Goal: Task Accomplishment & Management: Manage account settings

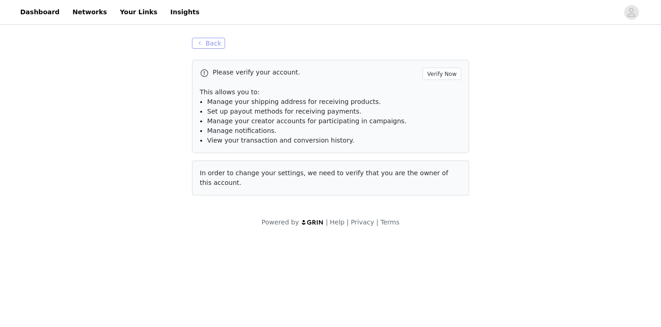
click at [203, 42] on button "Back" at bounding box center [208, 43] width 33 height 11
click at [37, 15] on link "Dashboard" at bounding box center [40, 12] width 50 height 21
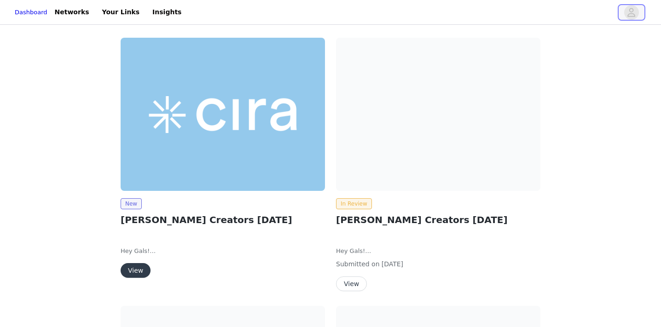
click at [630, 17] on icon "avatar" at bounding box center [631, 12] width 9 height 15
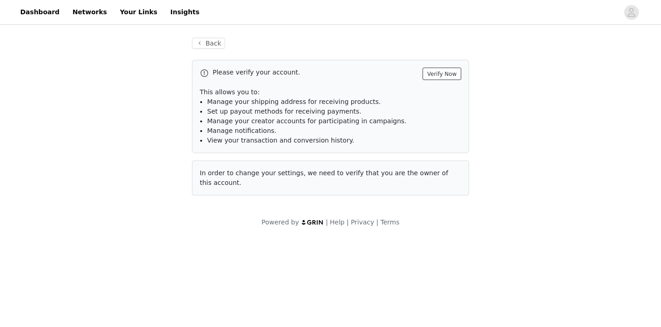
click at [438, 72] on button "Verify Now" at bounding box center [441, 74] width 39 height 12
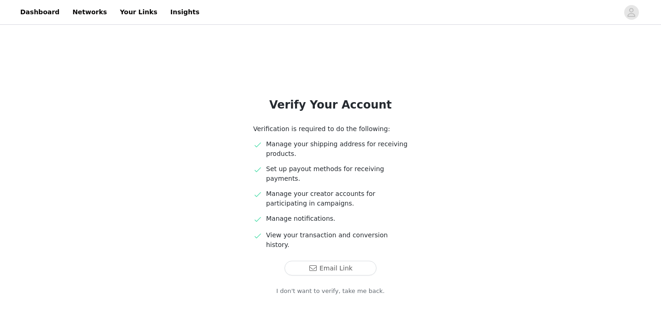
scroll to position [13, 0]
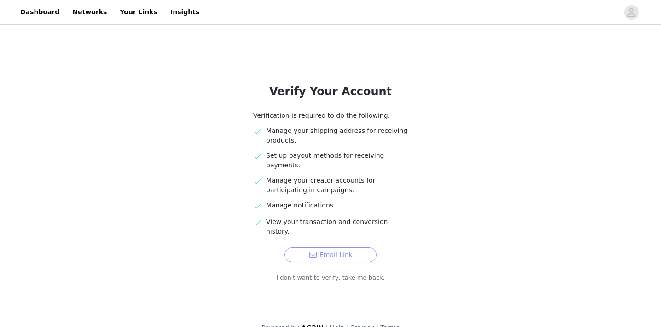
click at [316, 248] on button "Email Link" at bounding box center [330, 255] width 92 height 15
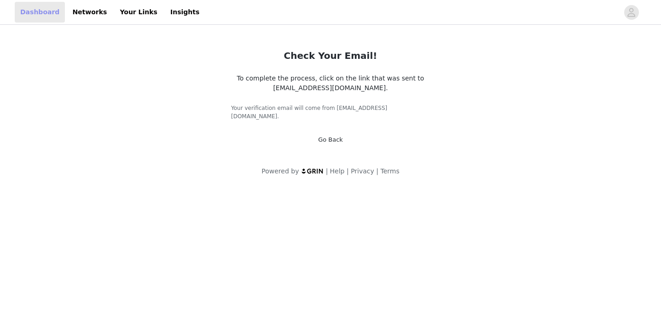
click at [35, 13] on link "Dashboard" at bounding box center [40, 12] width 50 height 21
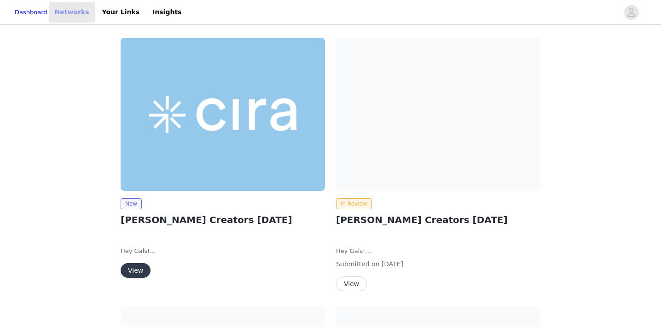
click at [83, 15] on link "Networks" at bounding box center [72, 12] width 46 height 21
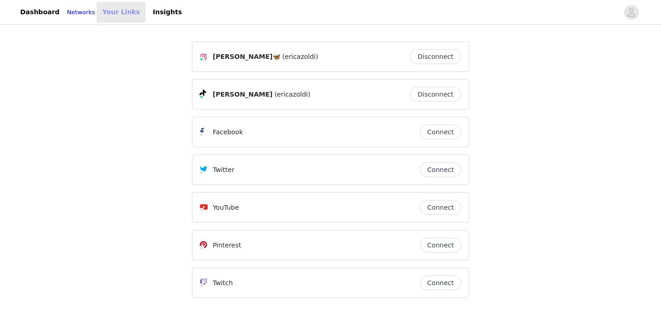
click at [128, 16] on link "Your Links" at bounding box center [121, 12] width 49 height 21
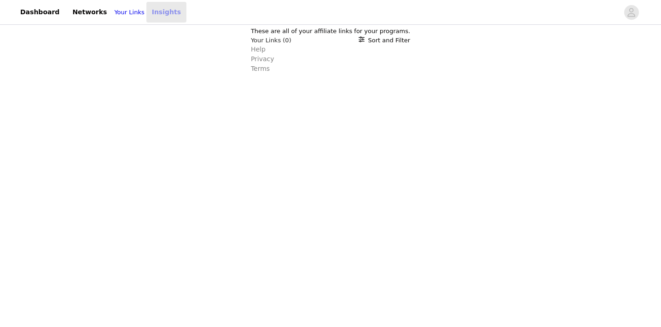
click at [163, 12] on link "Insights" at bounding box center [166, 12] width 40 height 21
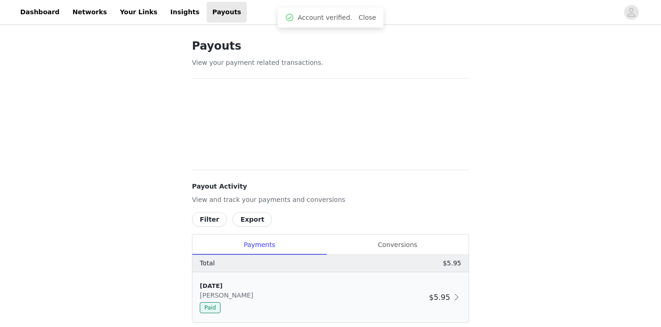
click at [393, 282] on div "[DATE] [PERSON_NAME] Paid" at bounding box center [312, 298] width 225 height 32
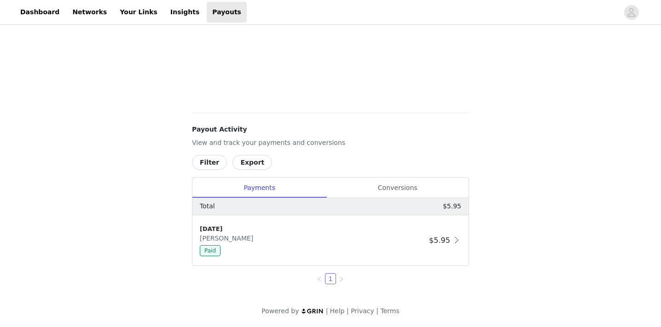
scroll to position [58, 0]
click at [401, 191] on div "Conversions" at bounding box center [397, 188] width 142 height 21
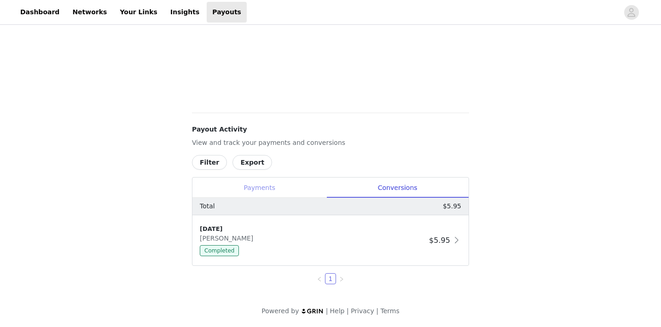
click at [265, 187] on div "Payments" at bounding box center [259, 188] width 134 height 21
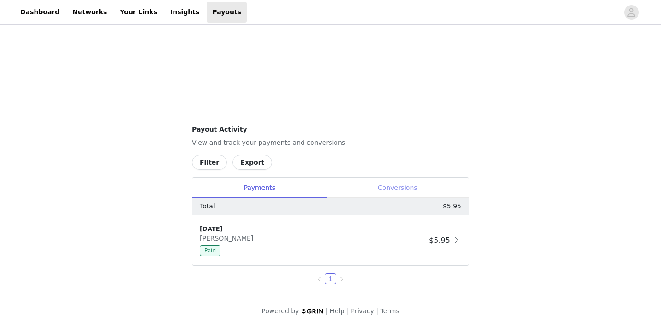
click at [357, 192] on div "Conversions" at bounding box center [397, 188] width 142 height 21
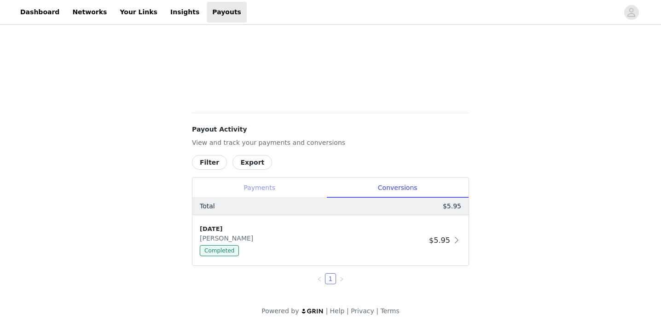
click at [262, 186] on div "Payments" at bounding box center [259, 188] width 134 height 21
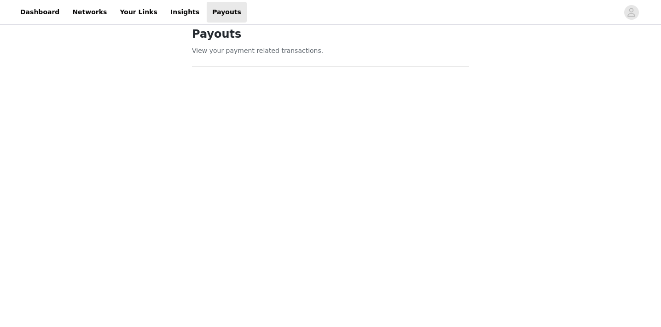
scroll to position [0, 0]
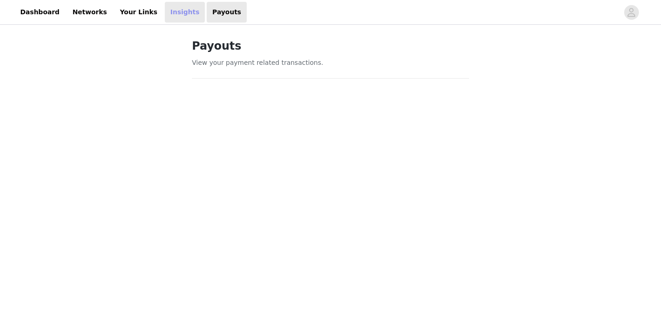
click at [165, 9] on link "Insights" at bounding box center [185, 12] width 40 height 21
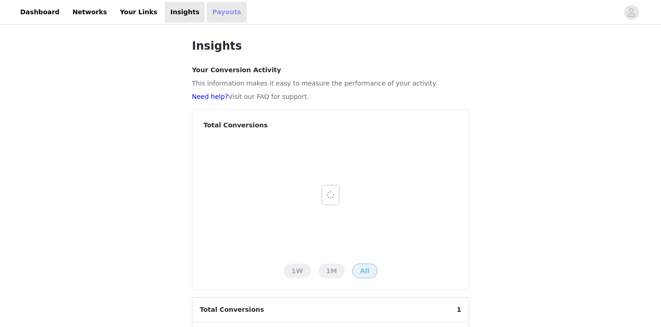
click at [207, 11] on link "Payouts" at bounding box center [227, 12] width 40 height 21
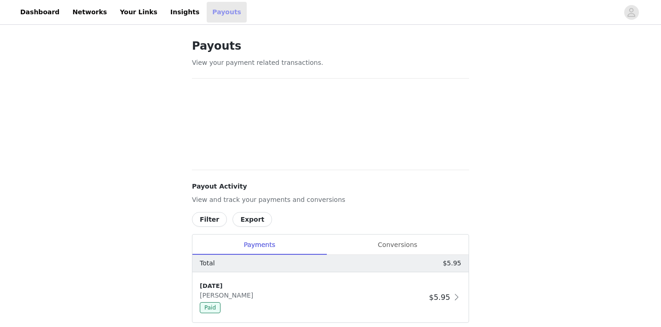
scroll to position [58, 0]
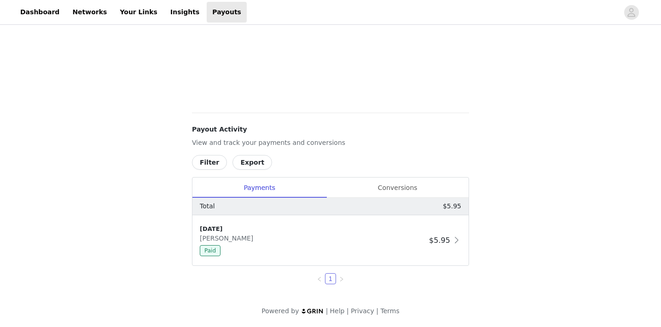
click at [247, 162] on button "Export" at bounding box center [252, 162] width 40 height 15
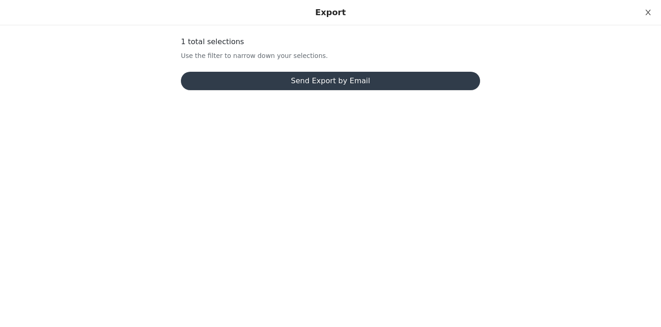
click at [648, 11] on icon "icon: close" at bounding box center [647, 12] width 7 height 7
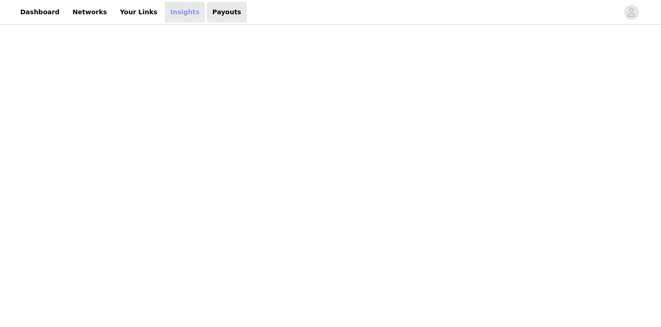
click at [172, 12] on link "Insights" at bounding box center [185, 12] width 40 height 21
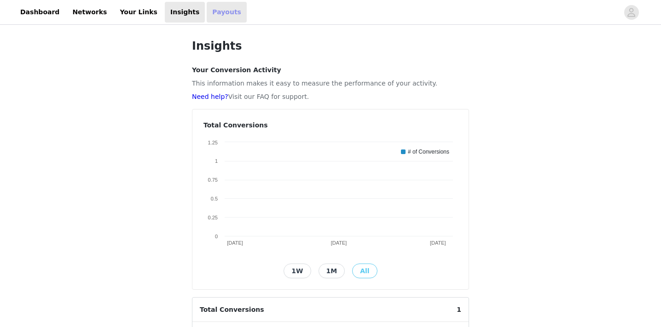
click at [207, 17] on link "Payouts" at bounding box center [227, 12] width 40 height 21
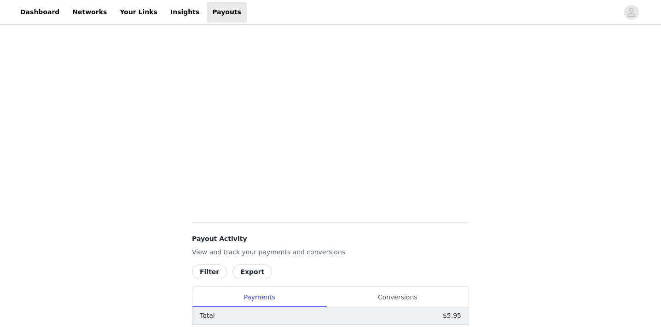
scroll to position [258, 0]
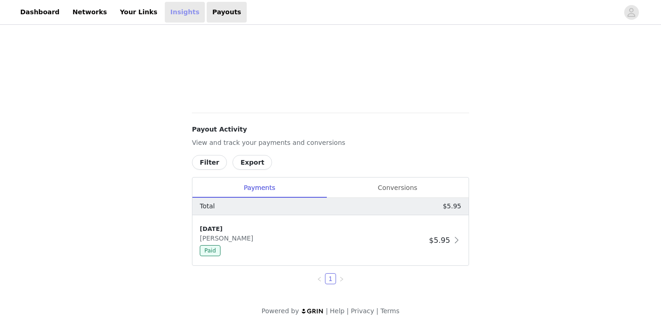
click at [168, 17] on link "Insights" at bounding box center [185, 12] width 40 height 21
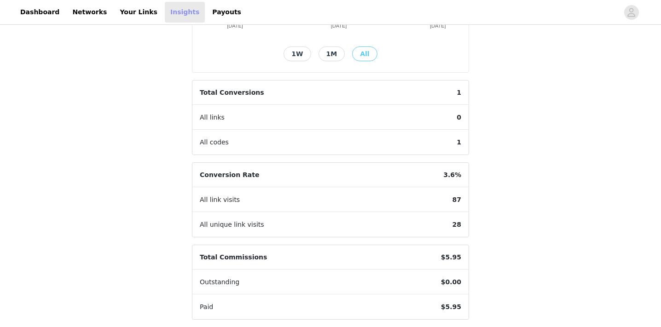
scroll to position [219, 0]
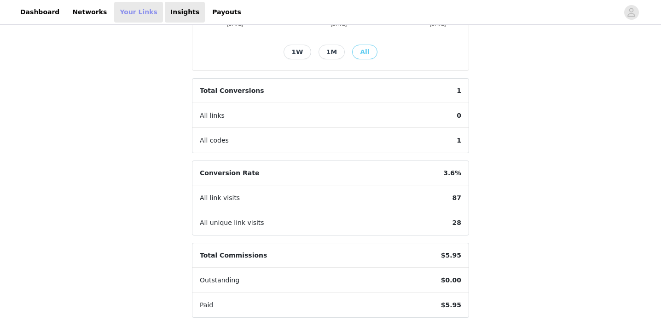
click at [122, 13] on link "Your Links" at bounding box center [138, 12] width 49 height 21
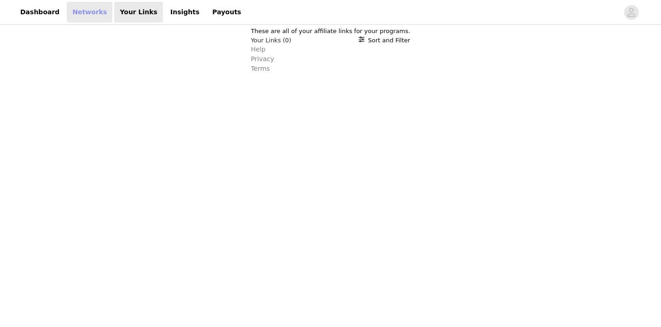
click at [81, 7] on link "Networks" at bounding box center [90, 12] width 46 height 21
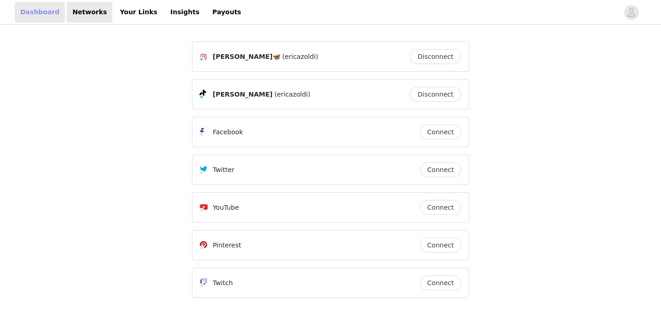
click at [38, 12] on link "Dashboard" at bounding box center [40, 12] width 50 height 21
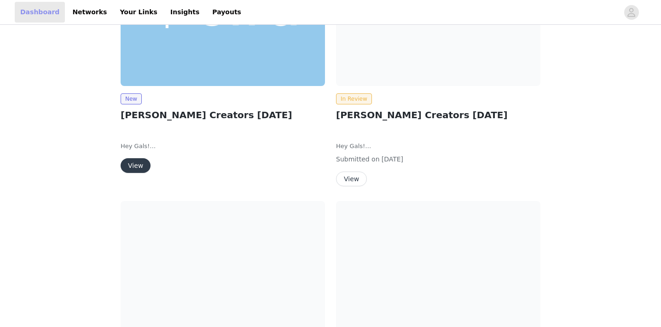
scroll to position [111, 0]
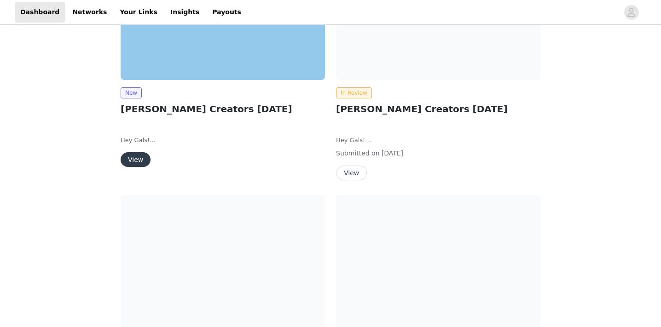
click at [134, 157] on button "View" at bounding box center [136, 159] width 30 height 15
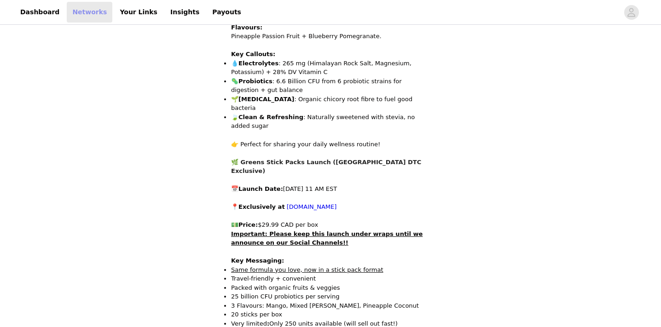
scroll to position [479, 0]
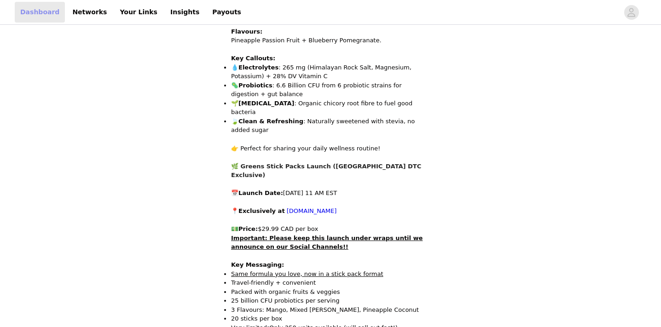
click at [52, 11] on link "Dashboard" at bounding box center [40, 12] width 50 height 21
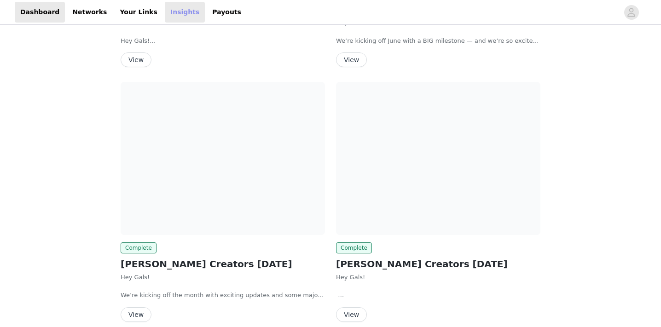
click at [179, 15] on link "Insights" at bounding box center [185, 12] width 40 height 21
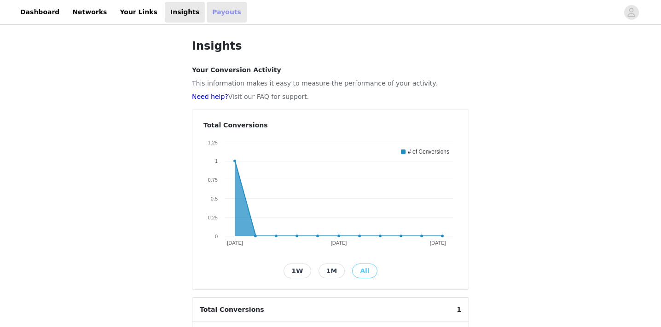
click at [207, 12] on link "Payouts" at bounding box center [227, 12] width 40 height 21
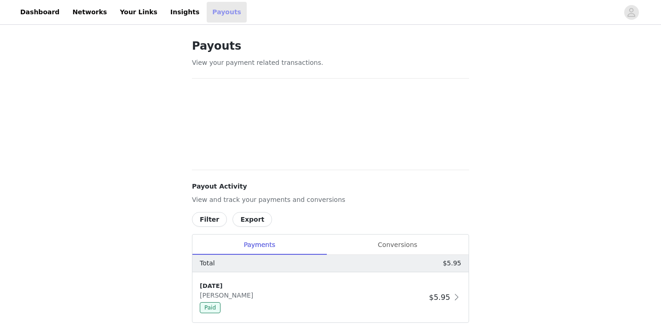
scroll to position [58, 0]
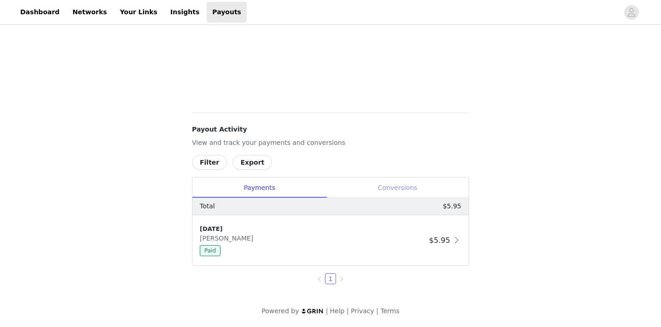
click at [375, 194] on div "Conversions" at bounding box center [397, 188] width 142 height 21
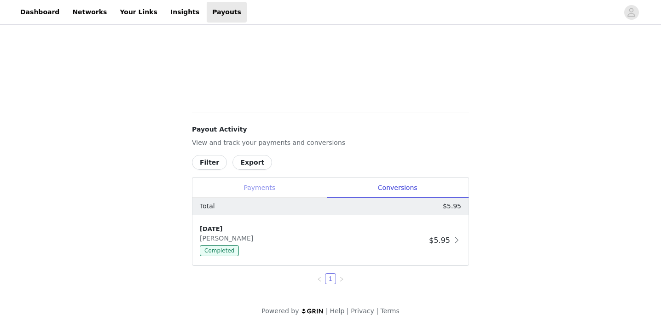
click at [266, 185] on div "Payments" at bounding box center [259, 188] width 134 height 21
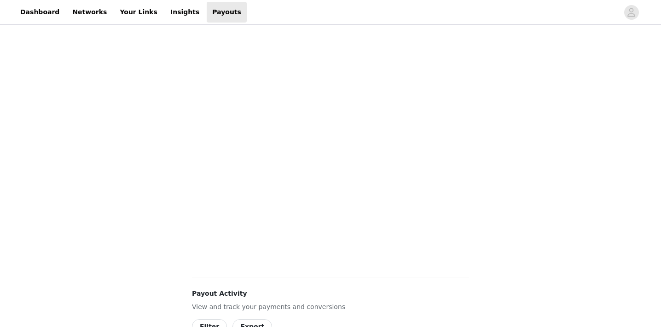
scroll to position [258, 0]
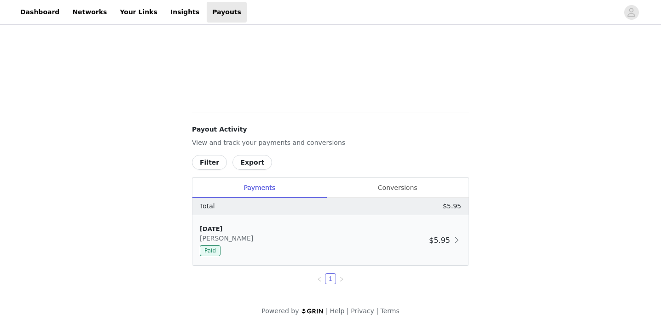
click at [394, 249] on div "Paid" at bounding box center [312, 250] width 225 height 11
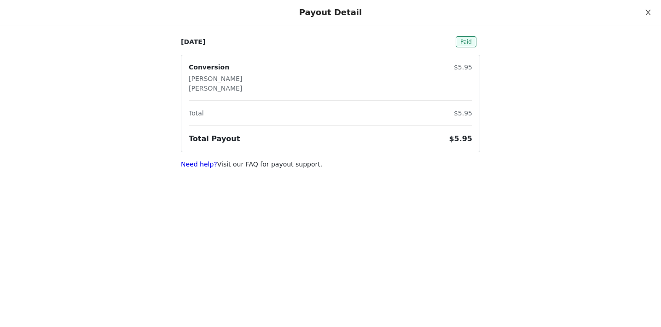
click at [647, 14] on icon "icon: close" at bounding box center [647, 12] width 7 height 7
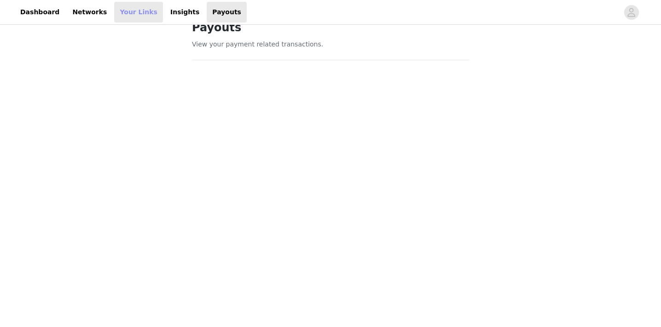
scroll to position [12, 0]
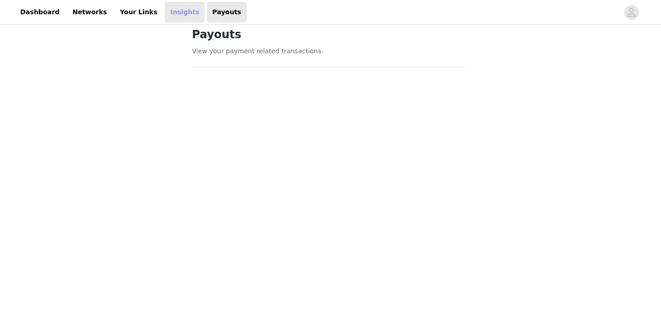
click at [165, 16] on link "Insights" at bounding box center [185, 12] width 40 height 21
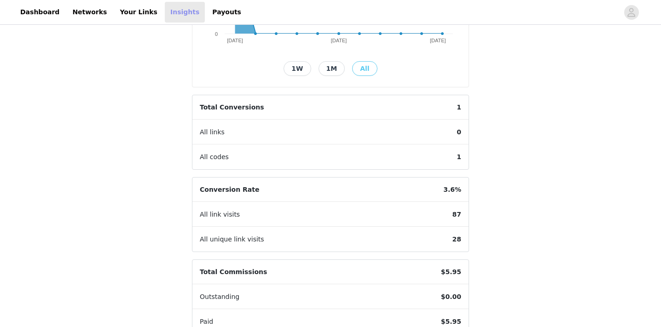
scroll to position [253, 0]
